Goal: Information Seeking & Learning: Learn about a topic

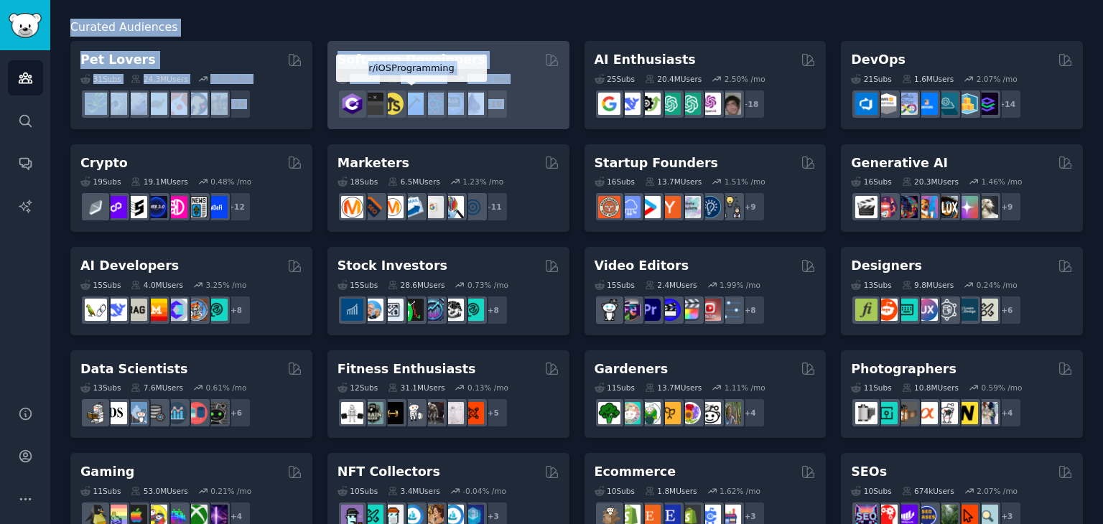
scroll to position [216, 0]
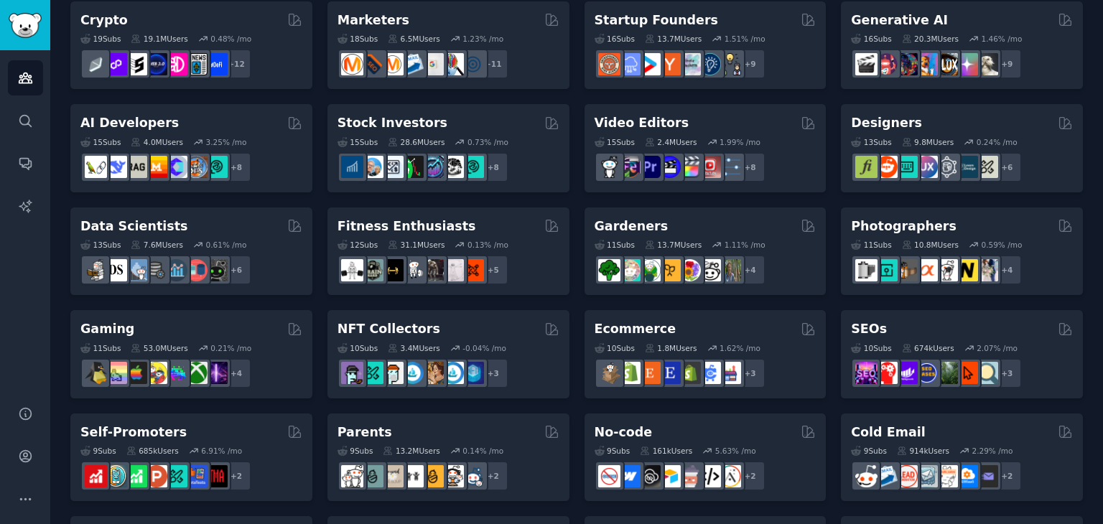
click at [52, 176] on div "Audiences Info New Saved Curated Trending Curated Audiences Pet Lovers 31 Sub s…" at bounding box center [576, 358] width 1053 height 1149
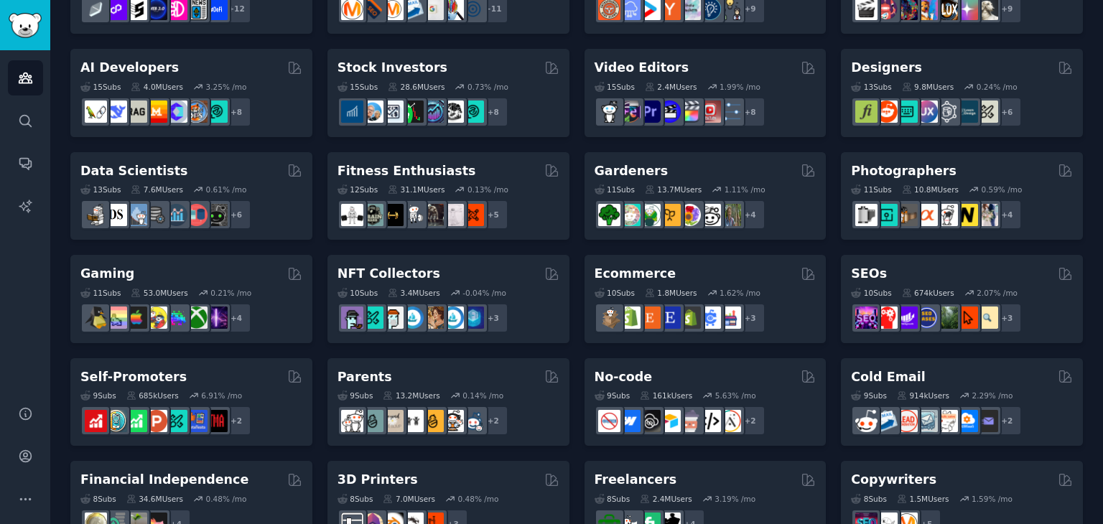
scroll to position [359, 0]
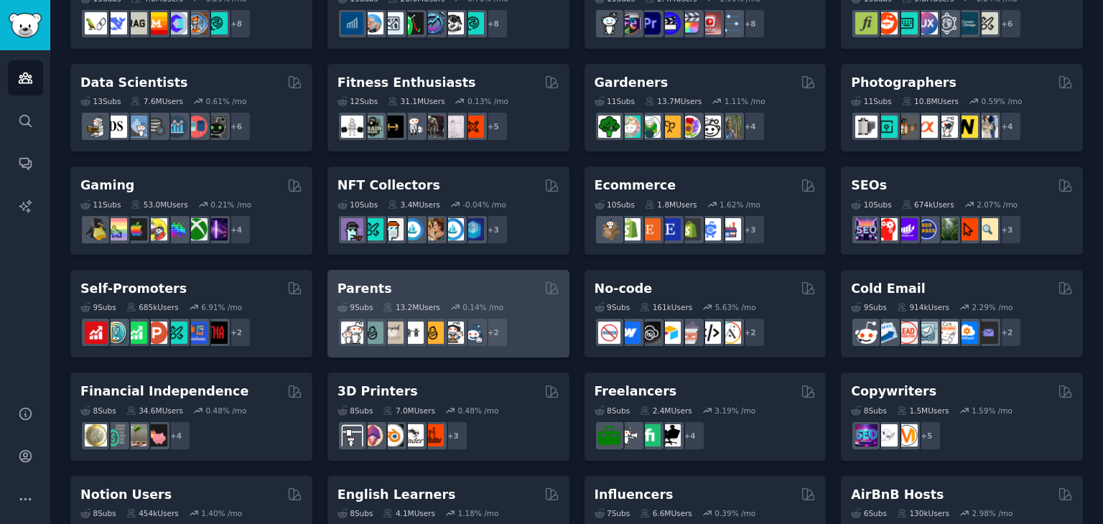
click at [391, 281] on div "Parents" at bounding box center [449, 289] width 222 height 18
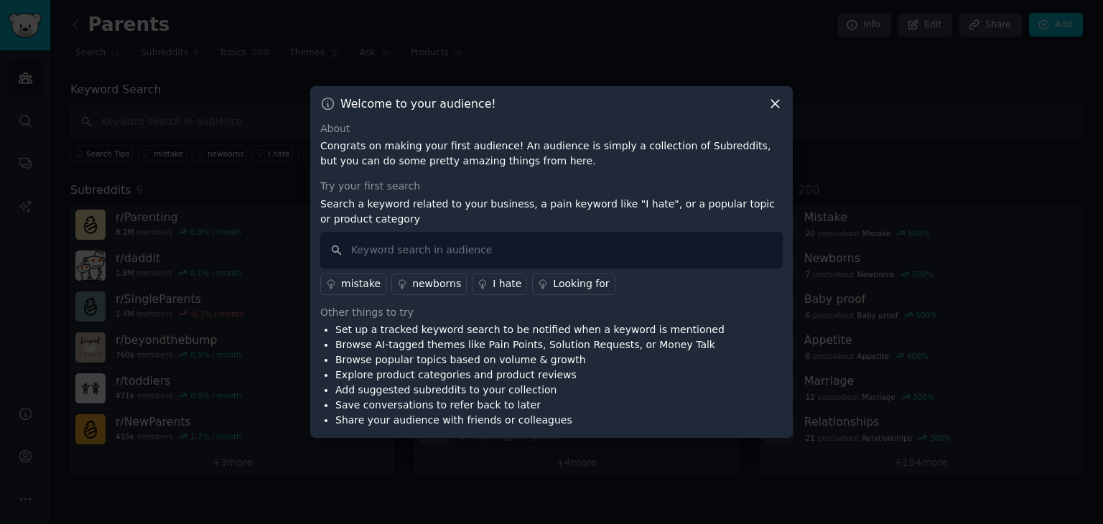
click at [776, 104] on icon at bounding box center [776, 104] width 8 height 8
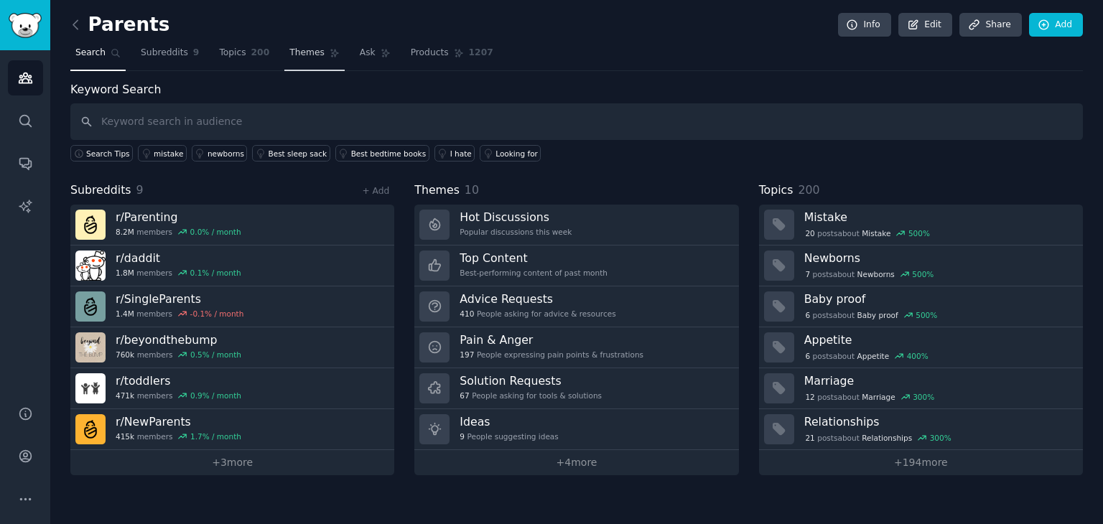
click at [290, 49] on span "Themes" at bounding box center [307, 53] width 35 height 13
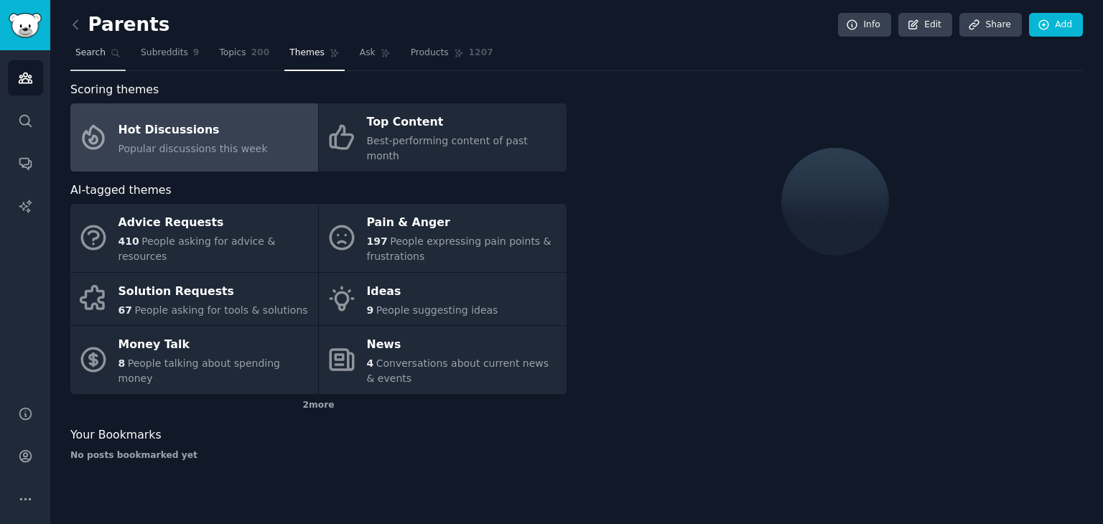
click at [111, 55] on icon at bounding box center [116, 53] width 10 height 10
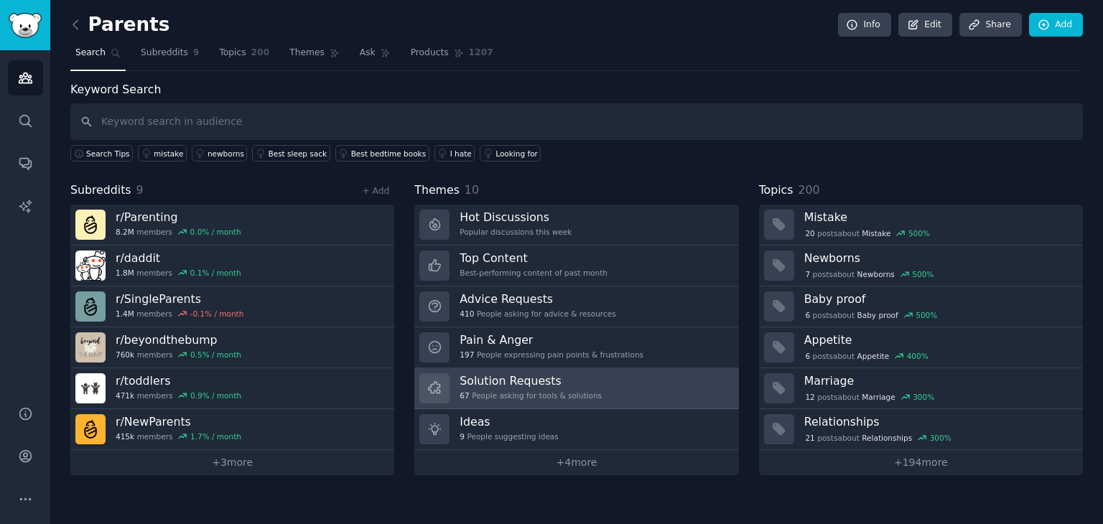
click at [568, 380] on h3 "Solution Requests" at bounding box center [531, 381] width 142 height 15
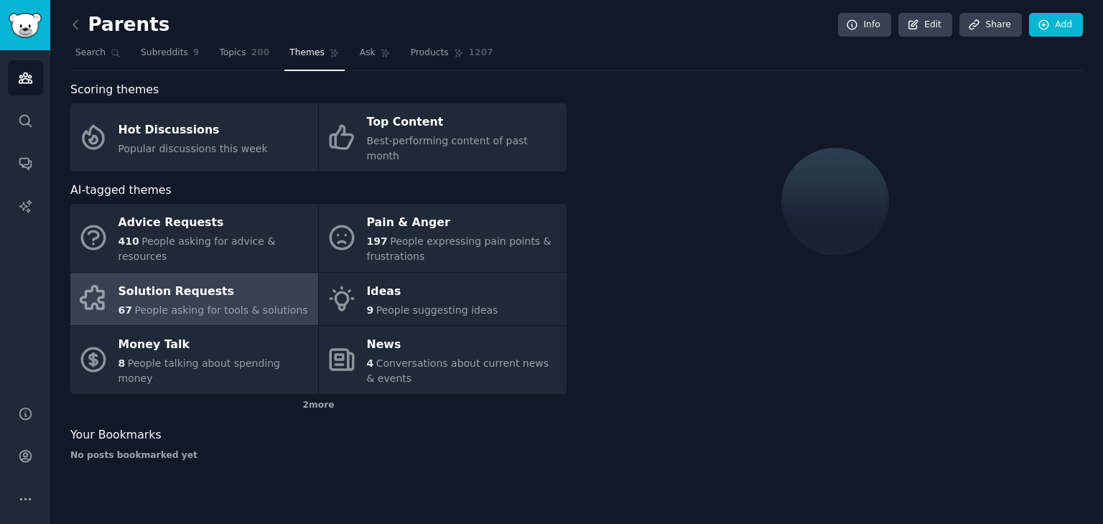
click at [175, 305] on span "People asking for tools & solutions" at bounding box center [220, 310] width 173 height 11
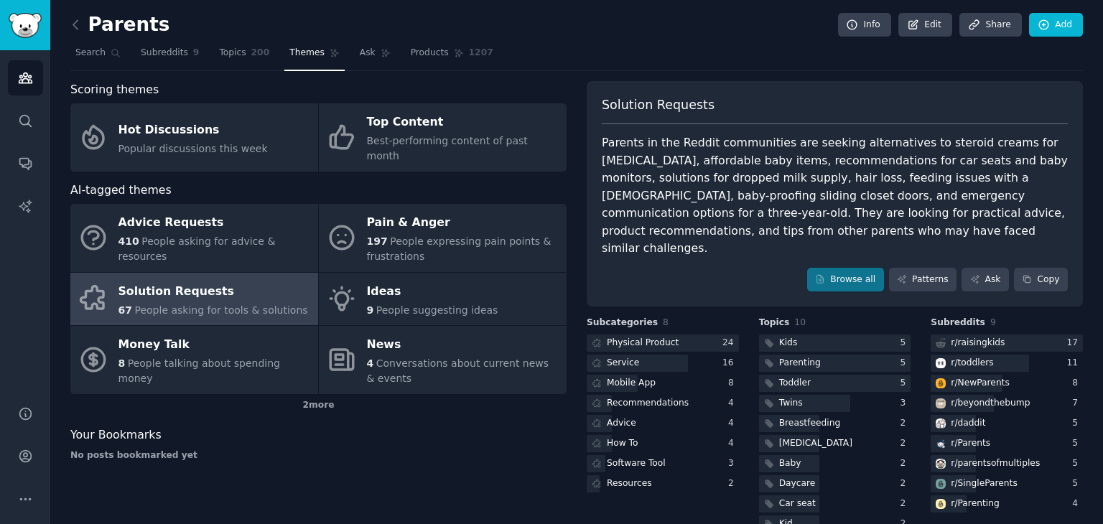
scroll to position [12, 0]
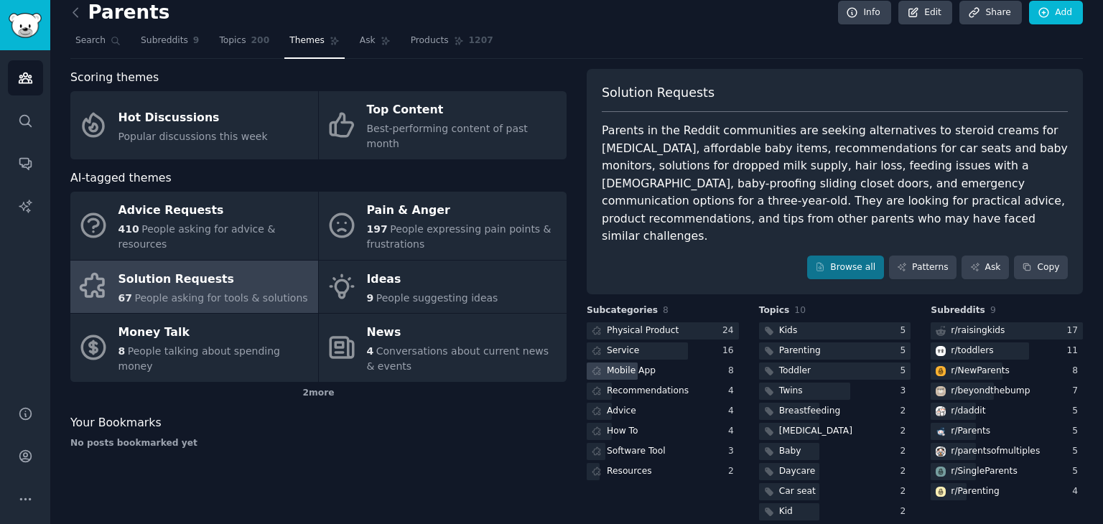
click at [637, 365] on div "Mobile App" at bounding box center [631, 371] width 49 height 13
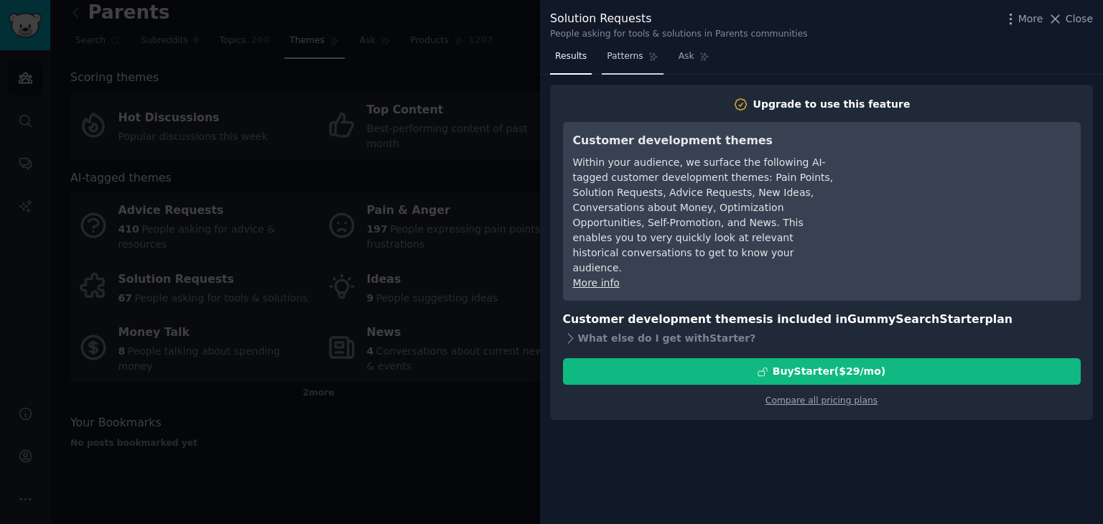
click at [610, 47] on link "Patterns" at bounding box center [632, 59] width 61 height 29
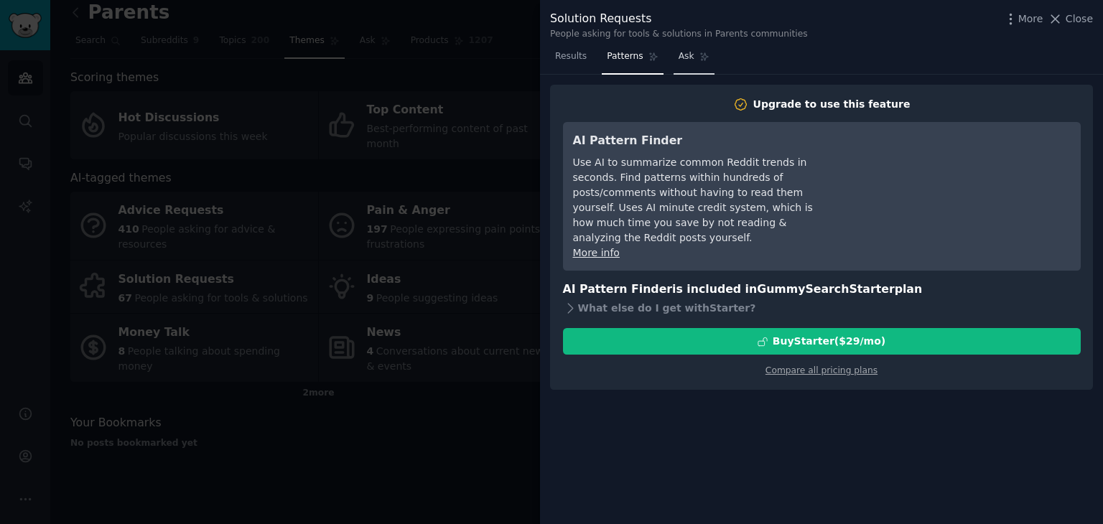
click at [674, 62] on link "Ask" at bounding box center [694, 59] width 41 height 29
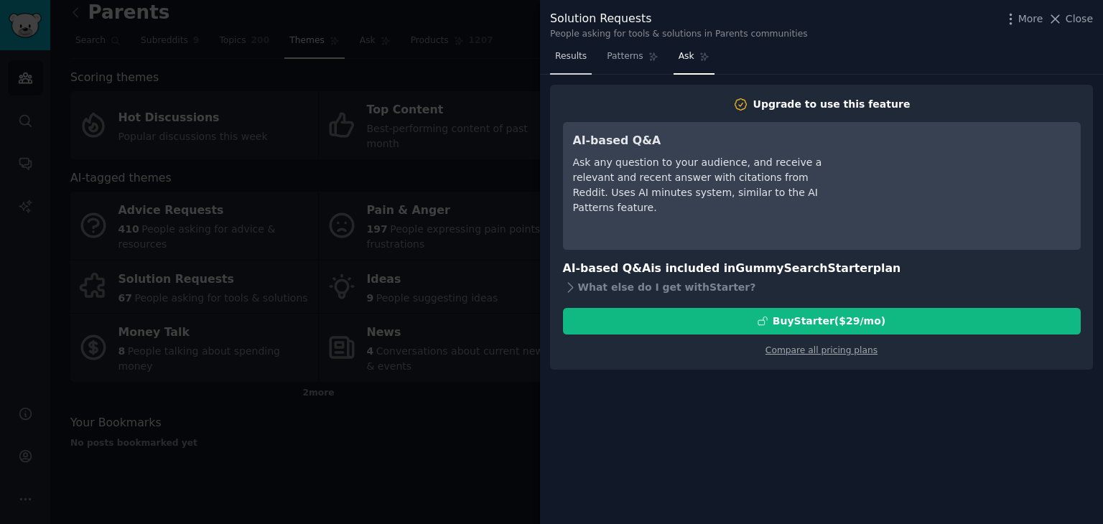
click at [570, 60] on span "Results" at bounding box center [571, 56] width 32 height 13
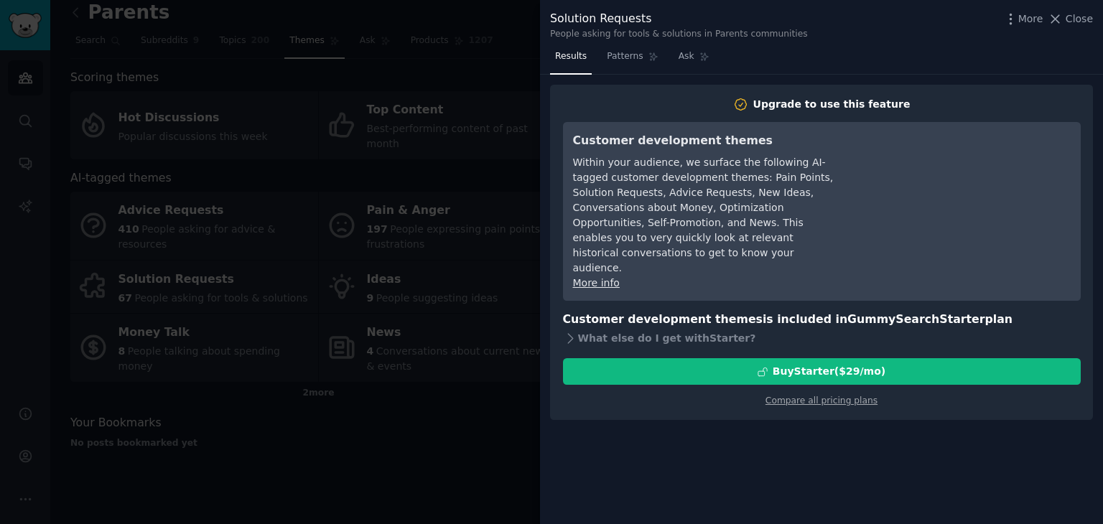
click at [534, 83] on div at bounding box center [551, 262] width 1103 height 524
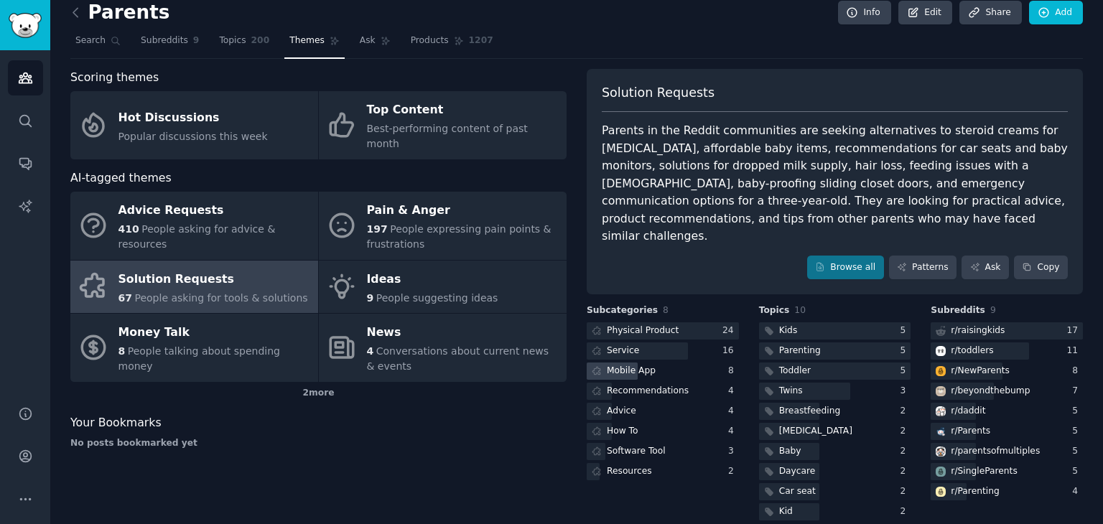
click at [635, 365] on div "Mobile App" at bounding box center [631, 371] width 49 height 13
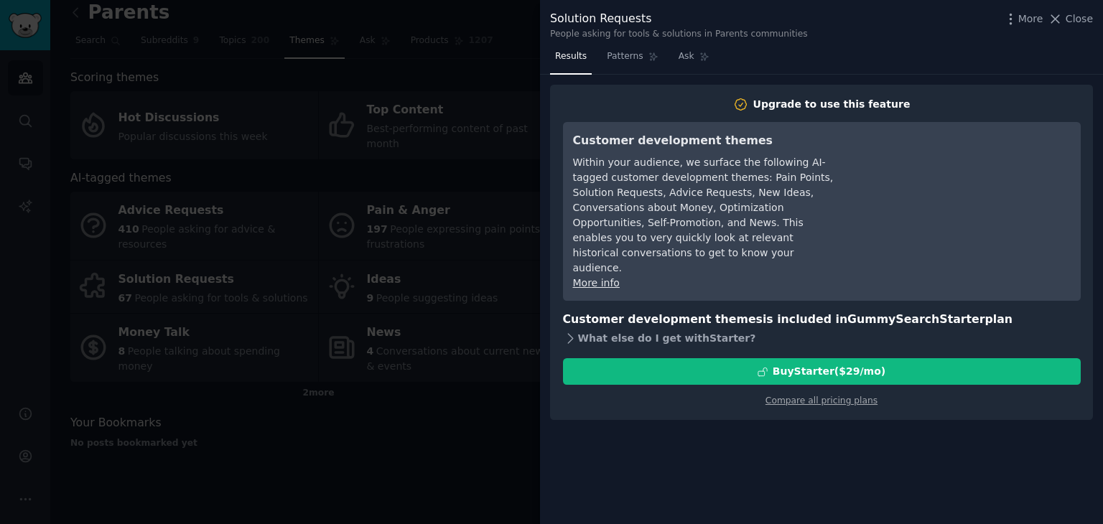
click at [612, 328] on div "What else do I get with Starter ?" at bounding box center [822, 338] width 518 height 20
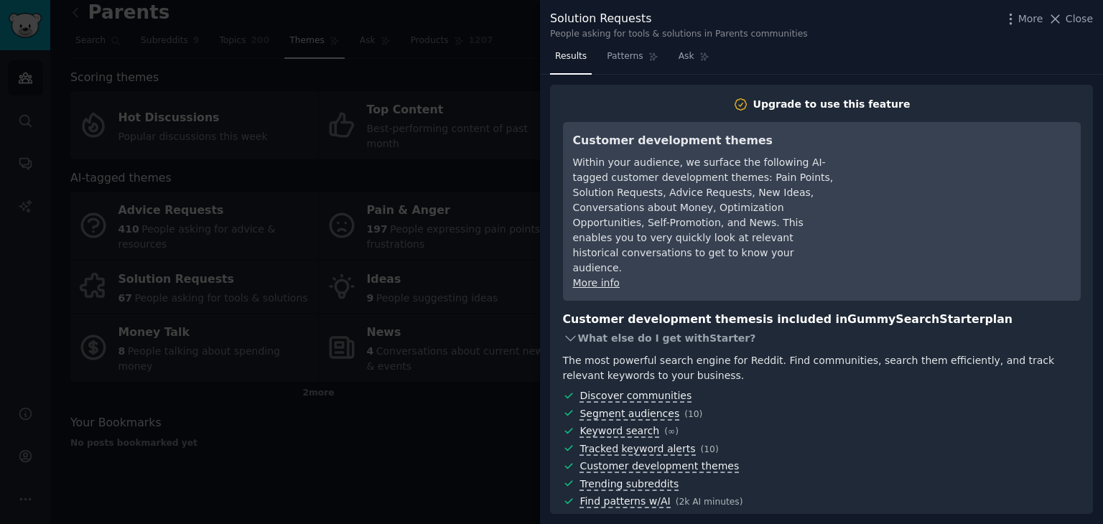
click at [617, 328] on div "What else do I get with Starter ?" at bounding box center [822, 338] width 518 height 20
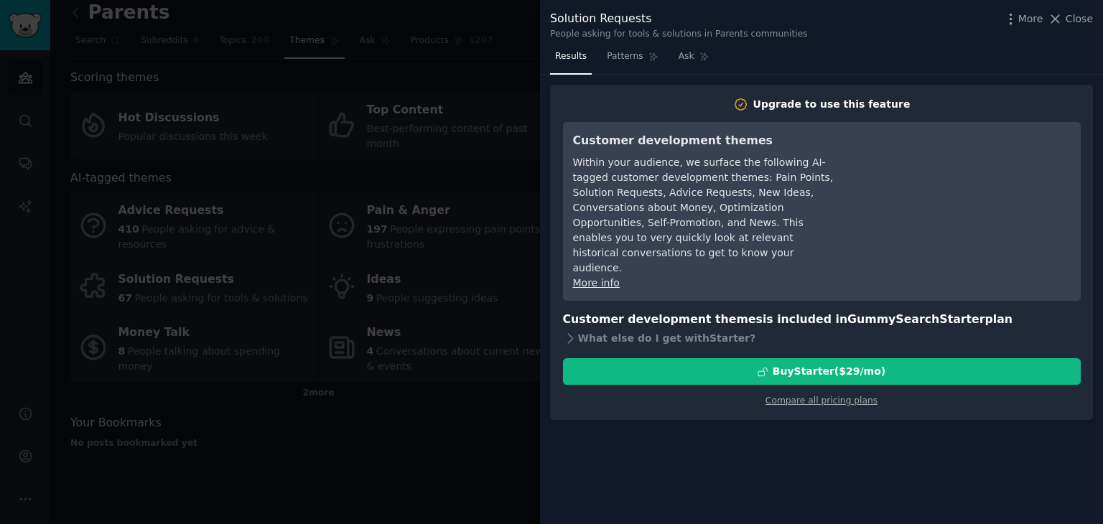
drag, startPoint x: 1069, startPoint y: 14, endPoint x: 1060, endPoint y: 20, distance: 11.0
click at [1069, 14] on span "Close" at bounding box center [1079, 18] width 27 height 15
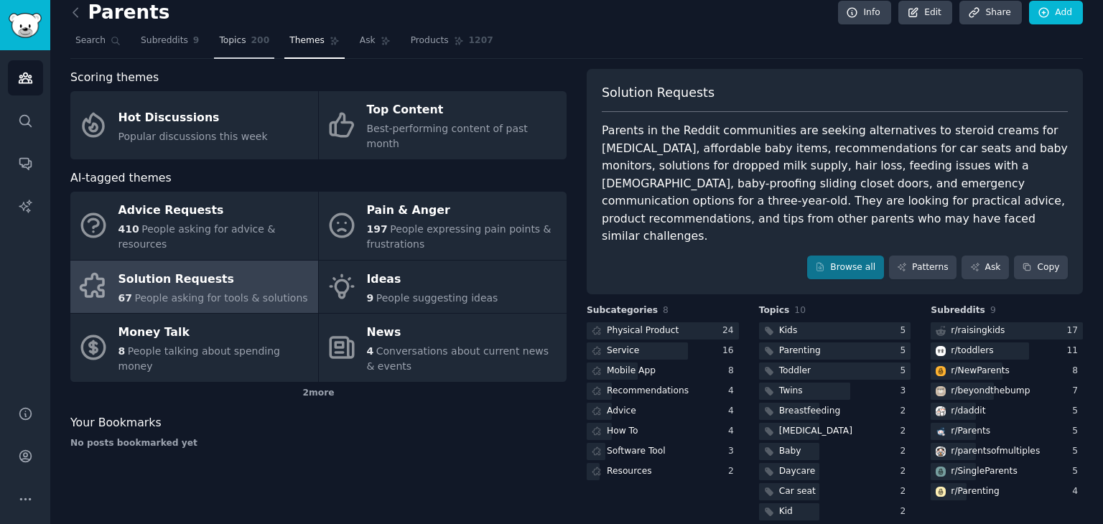
click at [221, 44] on span "Topics" at bounding box center [232, 40] width 27 height 13
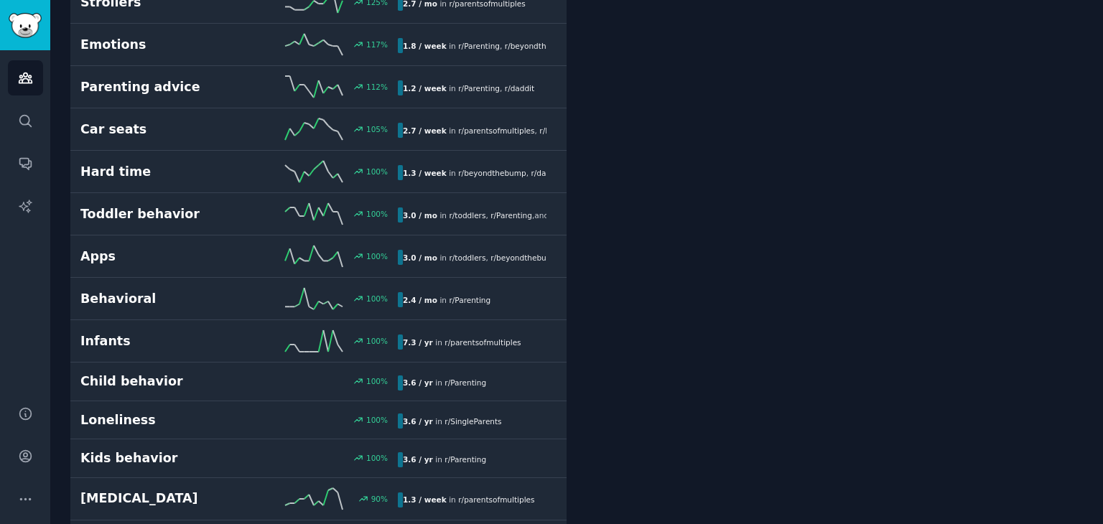
scroll to position [934, 0]
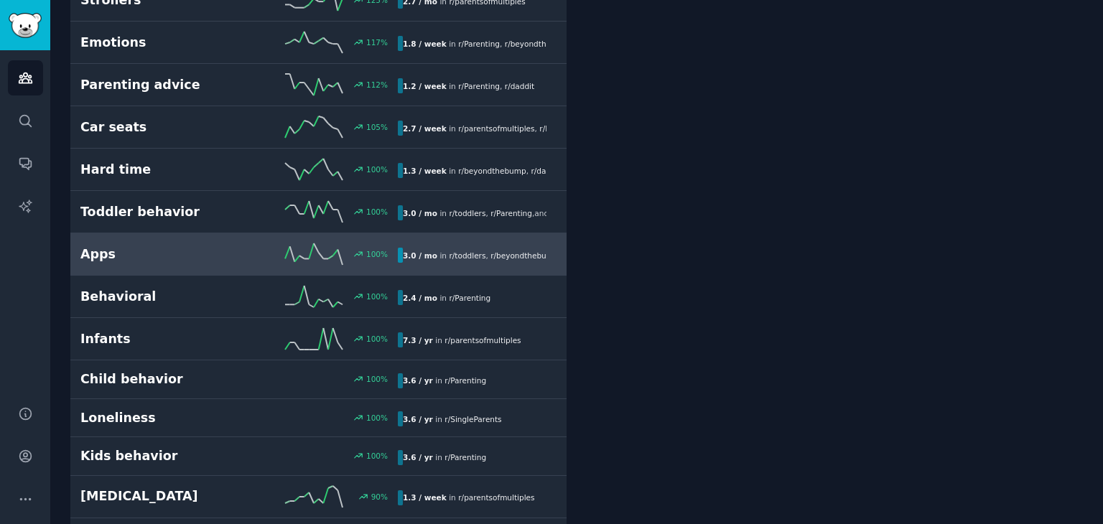
click at [178, 253] on h2 "Apps" at bounding box center [159, 255] width 159 height 18
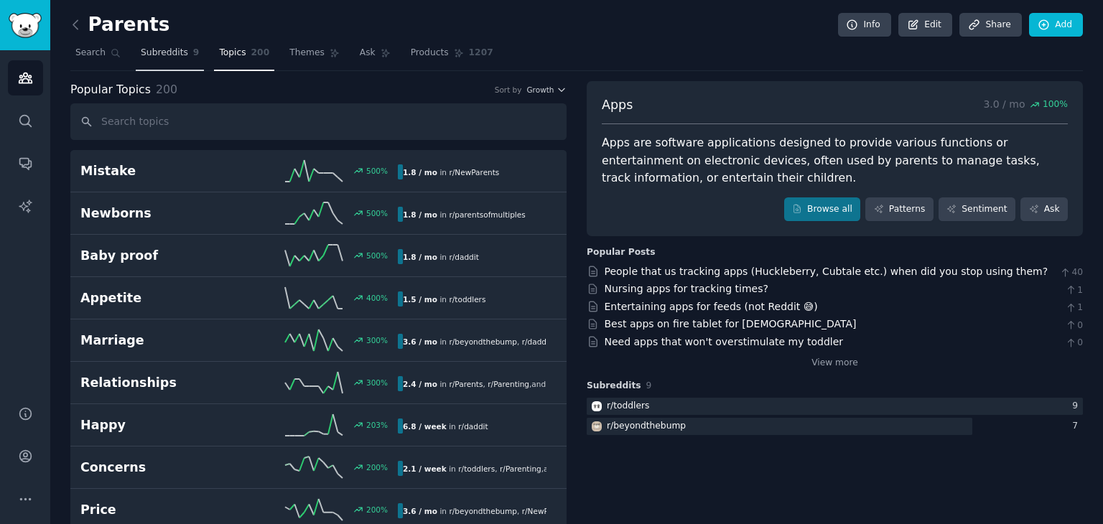
click at [149, 52] on span "Subreddits" at bounding box center [164, 53] width 47 height 13
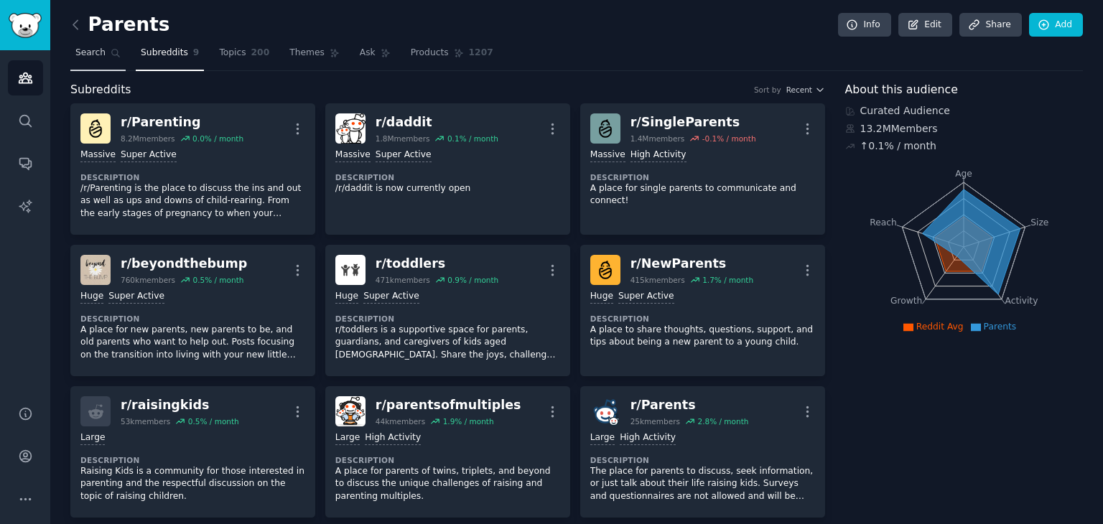
click at [111, 57] on icon at bounding box center [116, 53] width 10 height 10
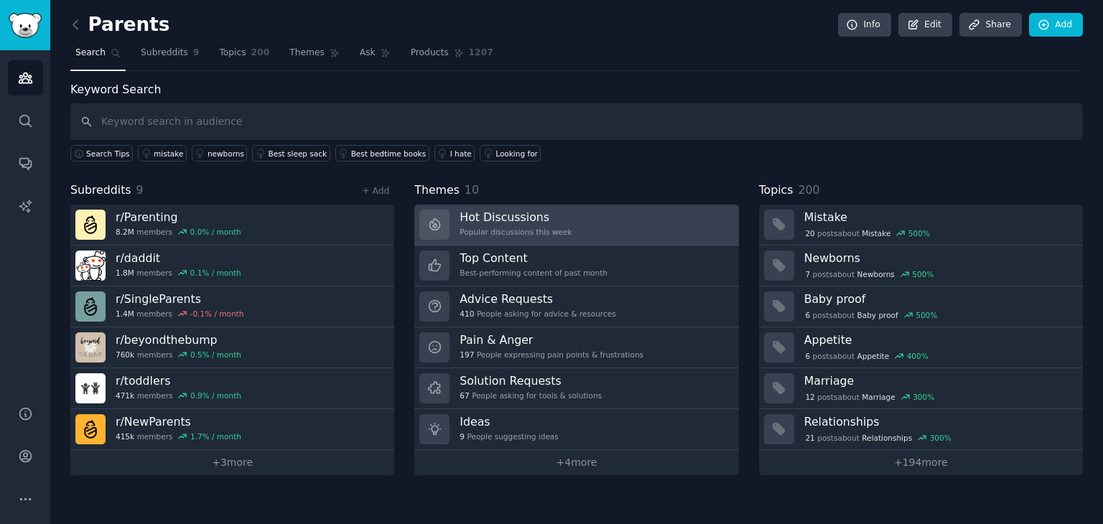
click at [536, 227] on div "Popular discussions this week" at bounding box center [516, 232] width 112 height 10
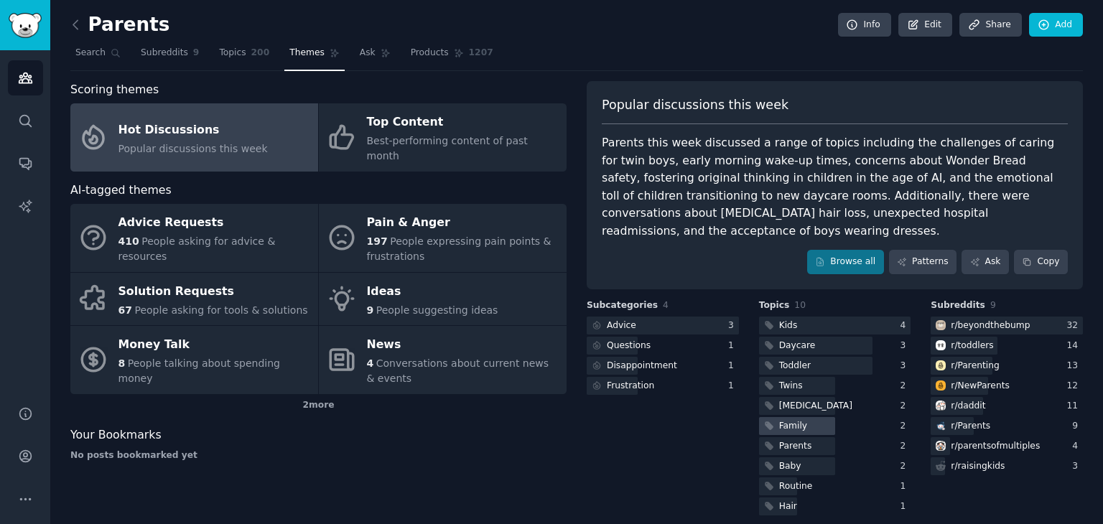
click at [804, 417] on div "Family" at bounding box center [784, 426] width 51 height 18
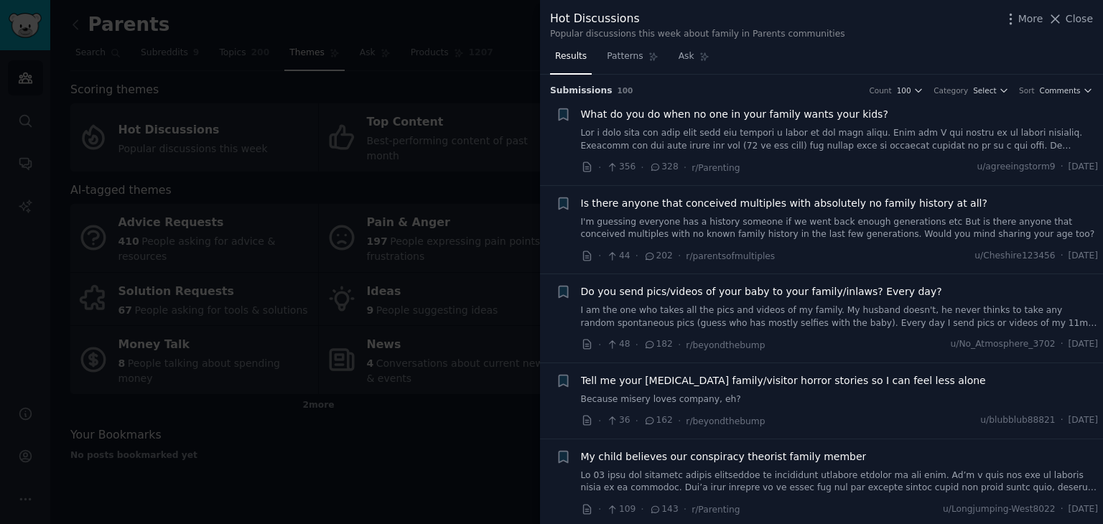
click at [494, 47] on div at bounding box center [551, 262] width 1103 height 524
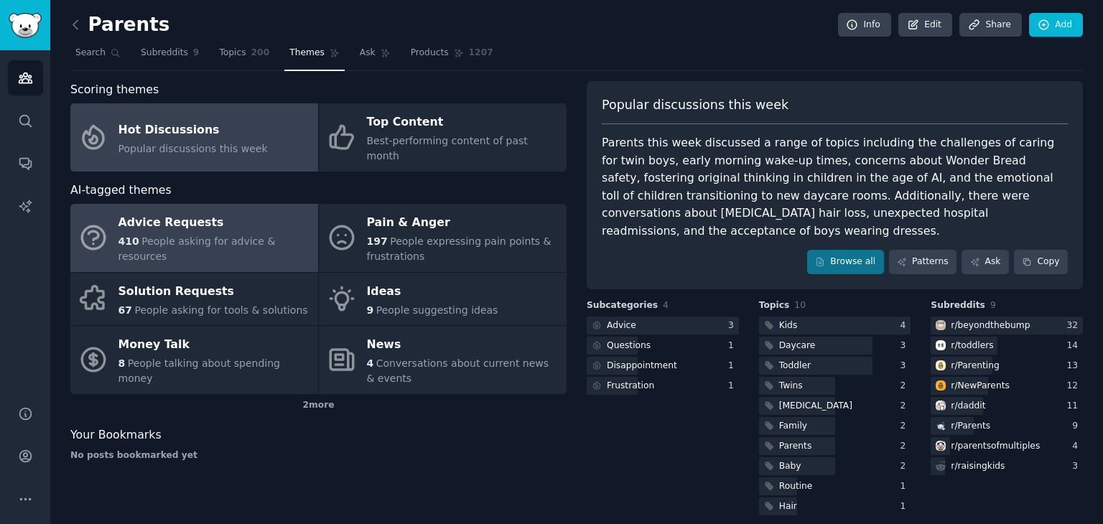
click at [169, 246] on link "Advice Requests 410 People asking for advice & resources" at bounding box center [194, 238] width 248 height 68
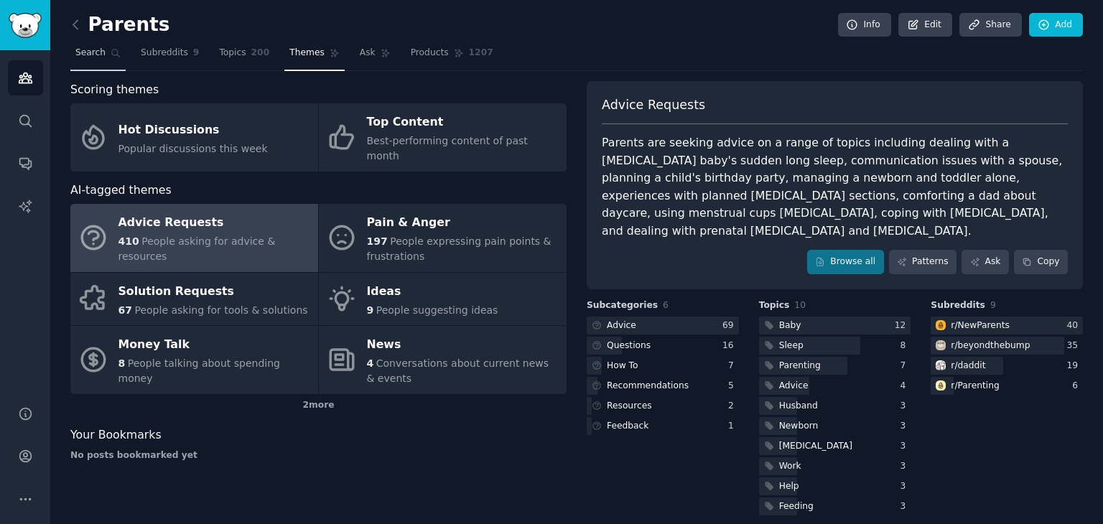
click at [99, 50] on span "Search" at bounding box center [90, 53] width 30 height 13
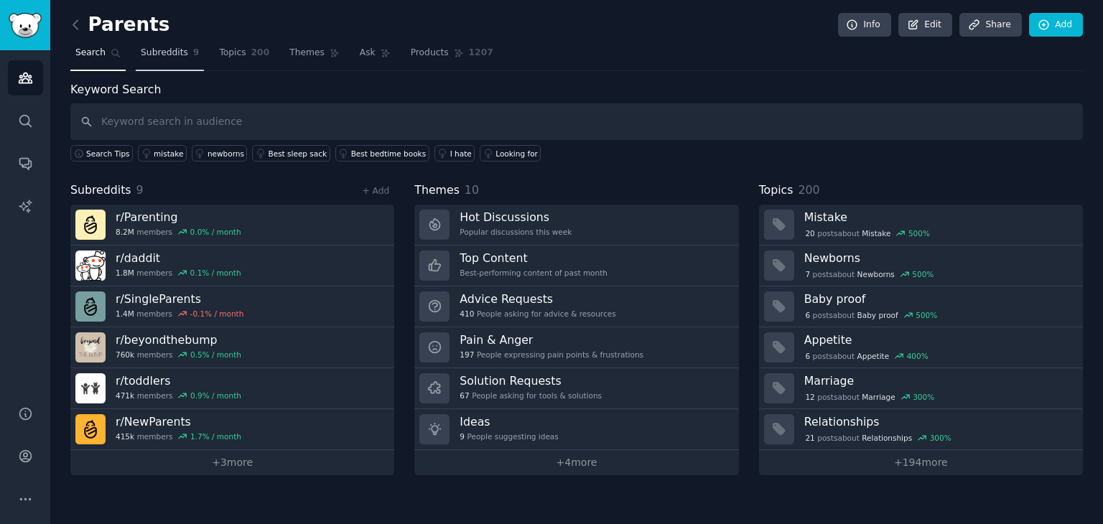
click at [170, 52] on span "Subreddits" at bounding box center [164, 53] width 47 height 13
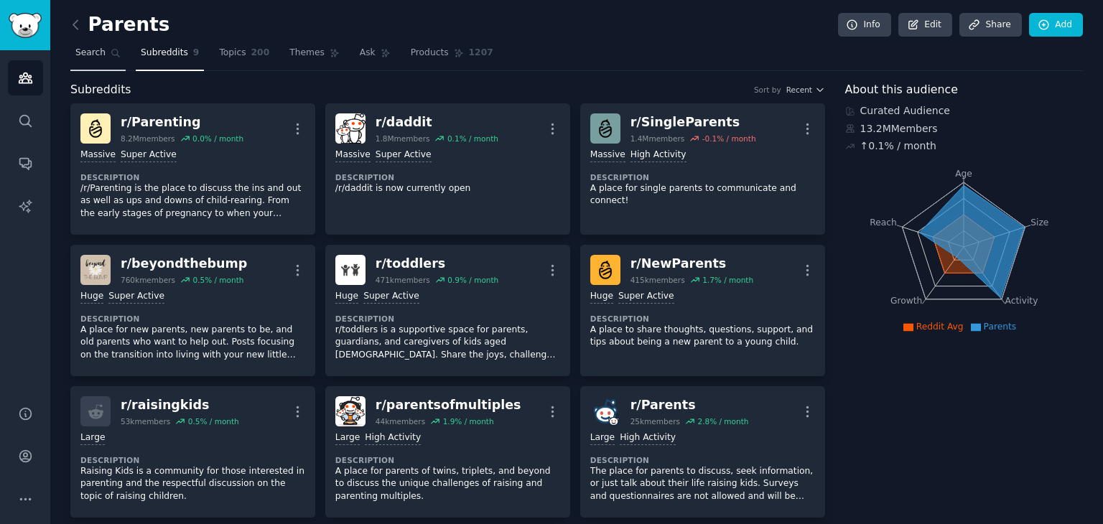
click at [104, 53] on link "Search" at bounding box center [97, 56] width 55 height 29
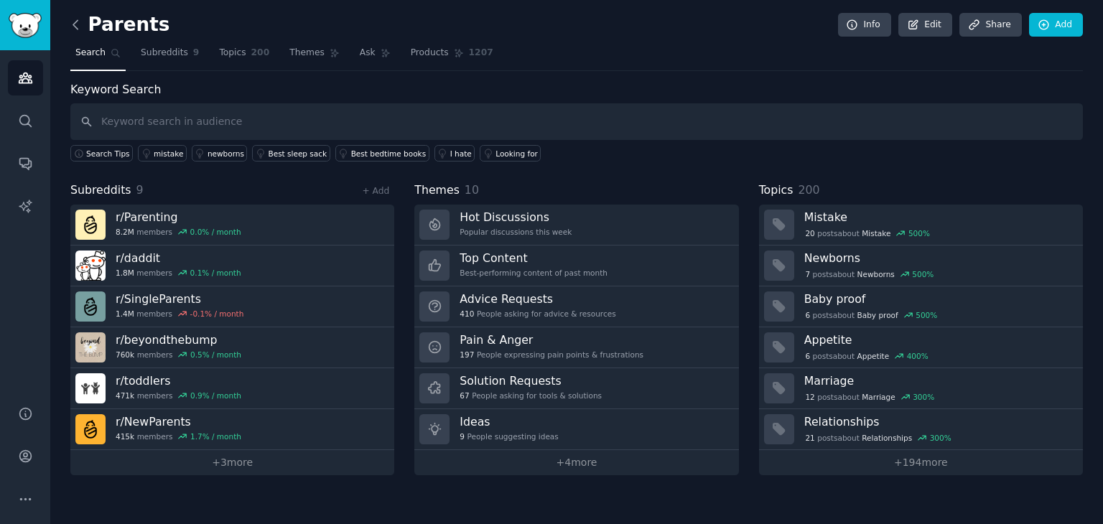
click at [73, 24] on icon at bounding box center [75, 24] width 4 height 9
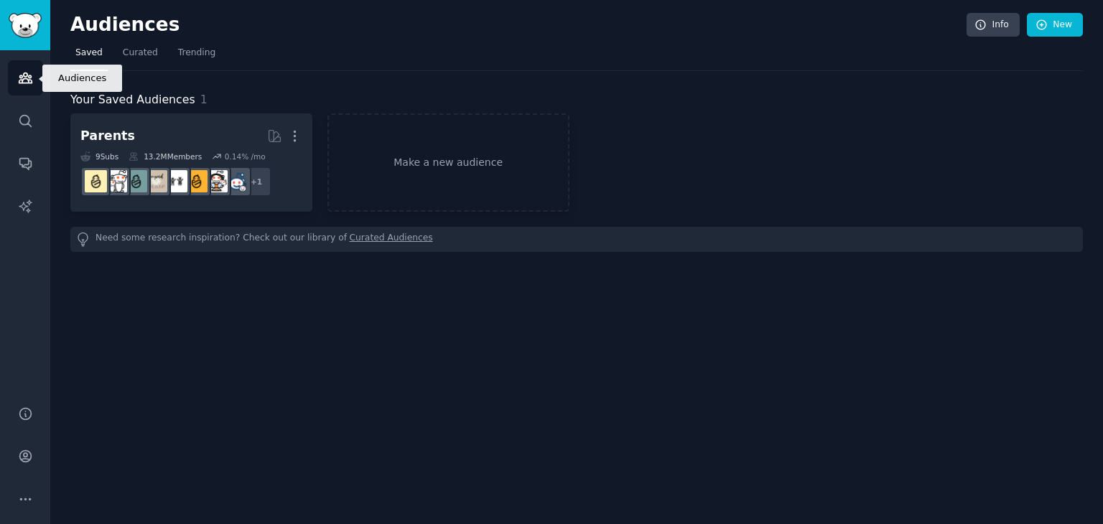
click at [13, 77] on link "Audiences" at bounding box center [25, 77] width 35 height 35
click at [30, 34] on img "Sidebar" at bounding box center [25, 25] width 33 height 25
click at [415, 172] on link "Make a new audience" at bounding box center [449, 163] width 242 height 98
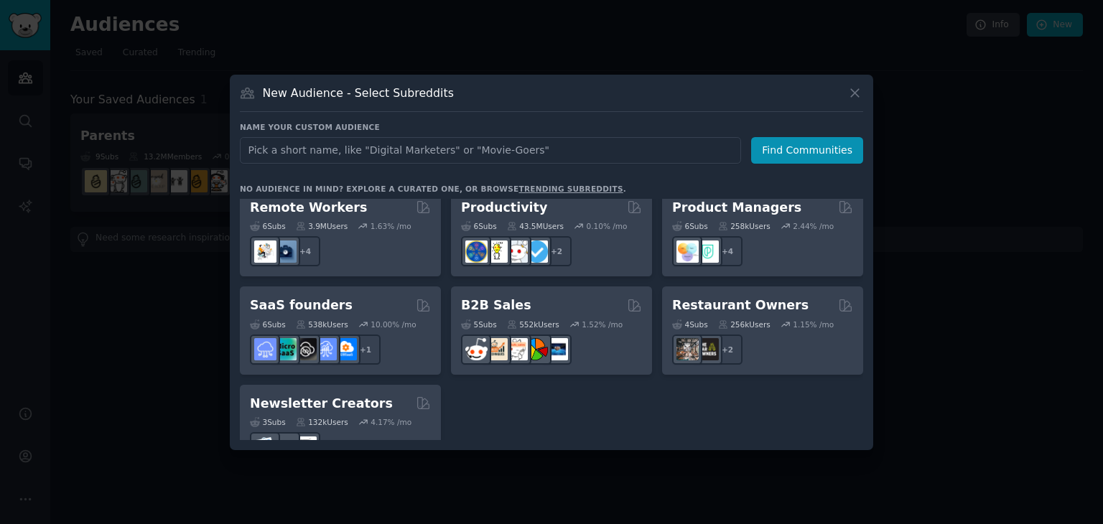
scroll to position [1121, 0]
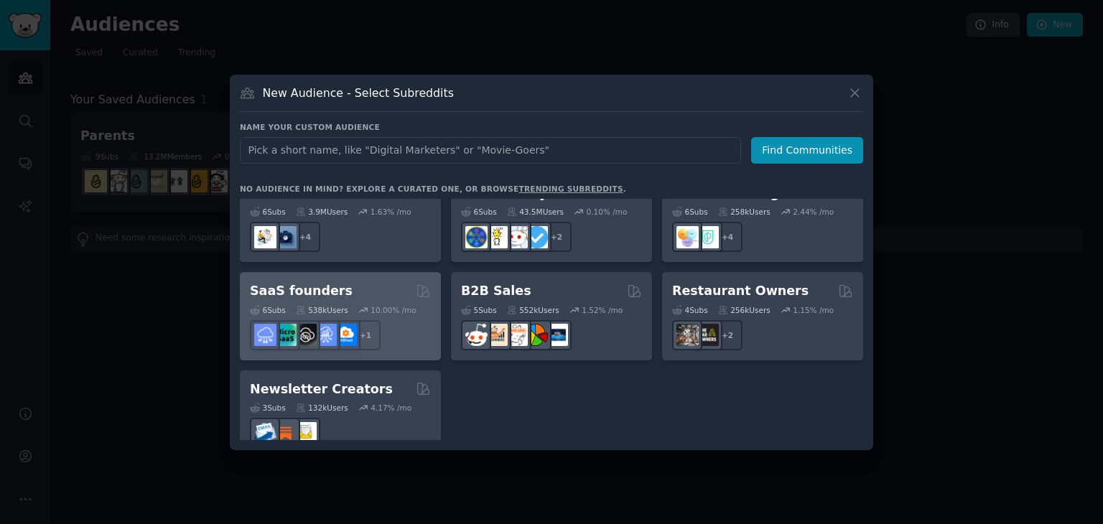
click at [339, 282] on div "SaaS founders" at bounding box center [340, 291] width 181 height 18
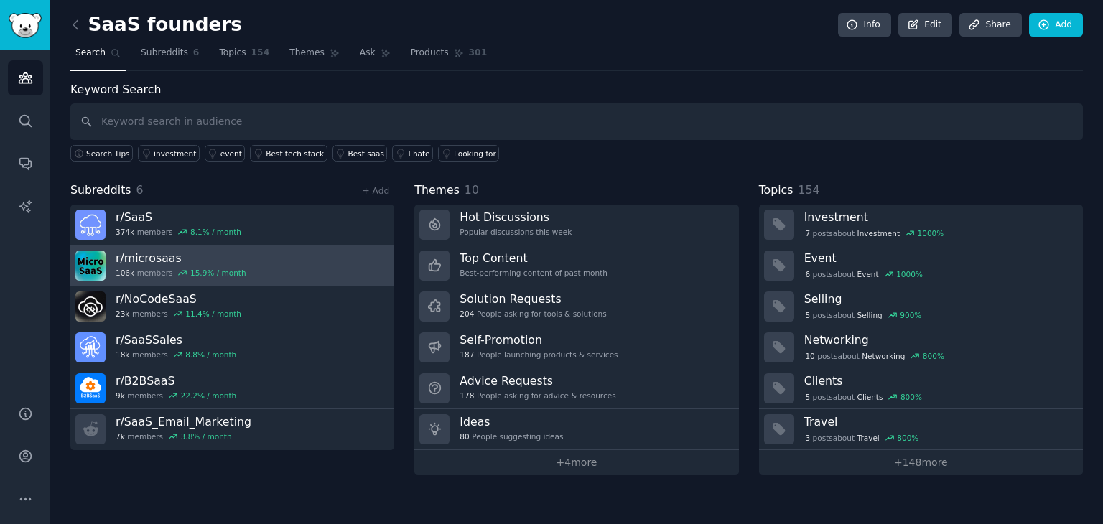
click at [290, 268] on link "r/ microsaas 106k members 15.9 % / month" at bounding box center [232, 266] width 324 height 41
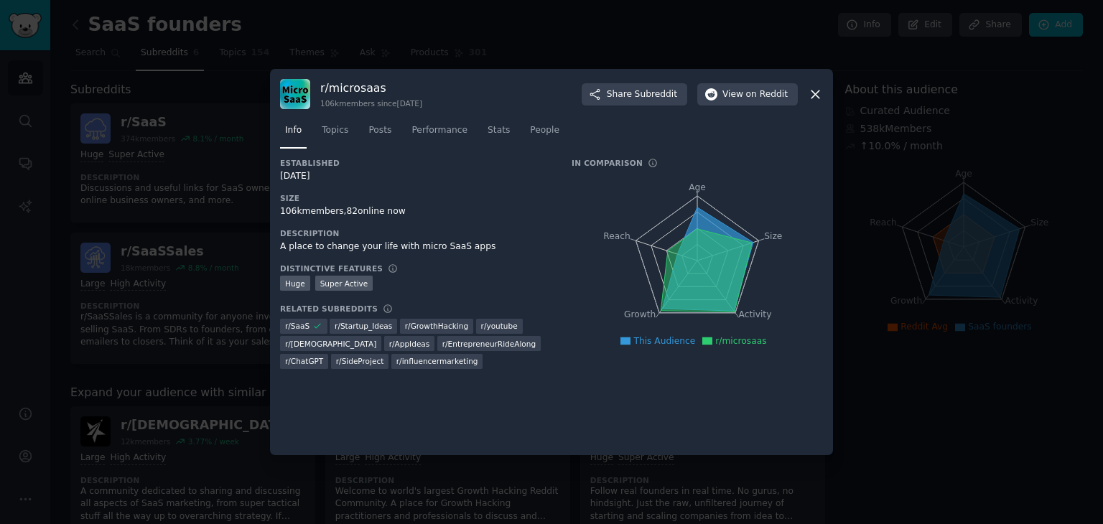
click at [474, 45] on div at bounding box center [551, 262] width 1103 height 524
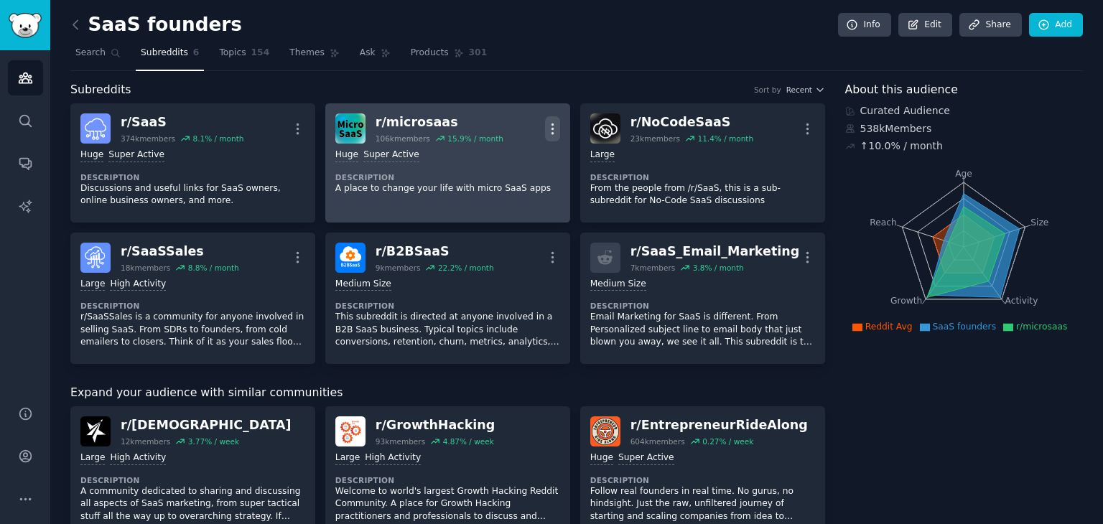
click at [550, 124] on icon "button" at bounding box center [552, 128] width 15 height 15
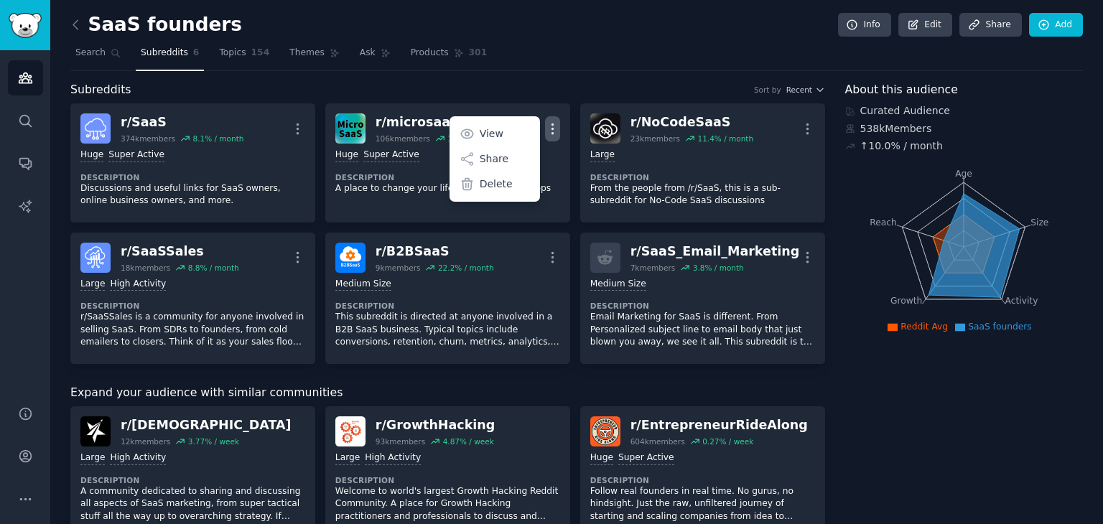
click at [534, 47] on nav "Search Subreddits 6 Topics 154 Themes Ask Products 301" at bounding box center [576, 56] width 1013 height 29
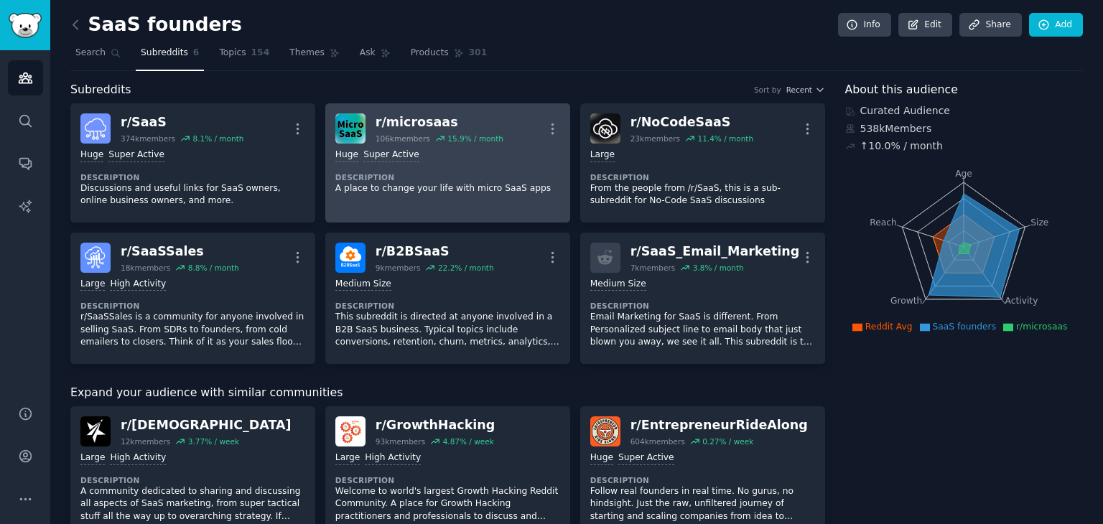
click at [404, 114] on div "r/ microsaas" at bounding box center [440, 123] width 128 height 18
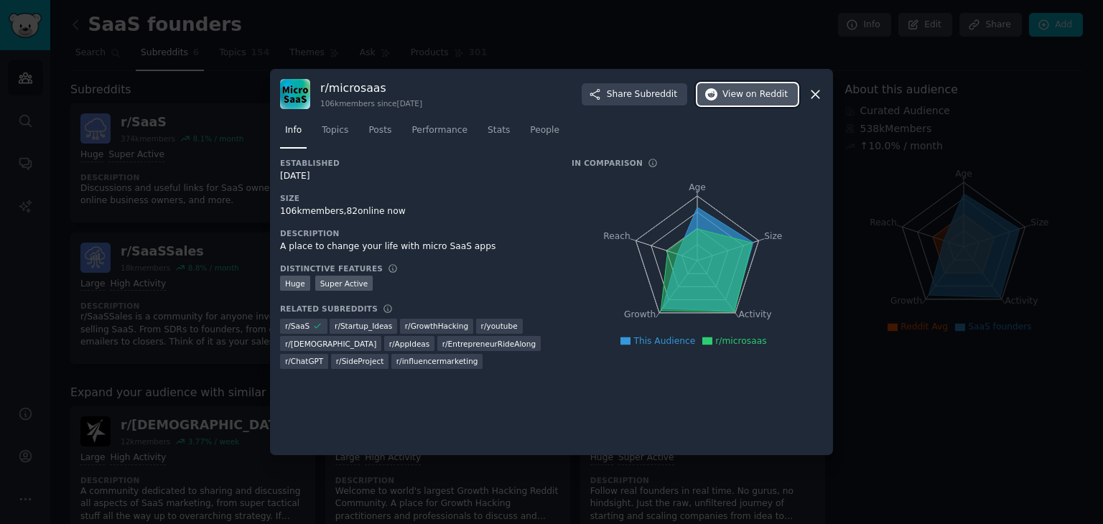
click at [737, 95] on span "View on Reddit" at bounding box center [755, 94] width 65 height 13
